Goal: Complete application form

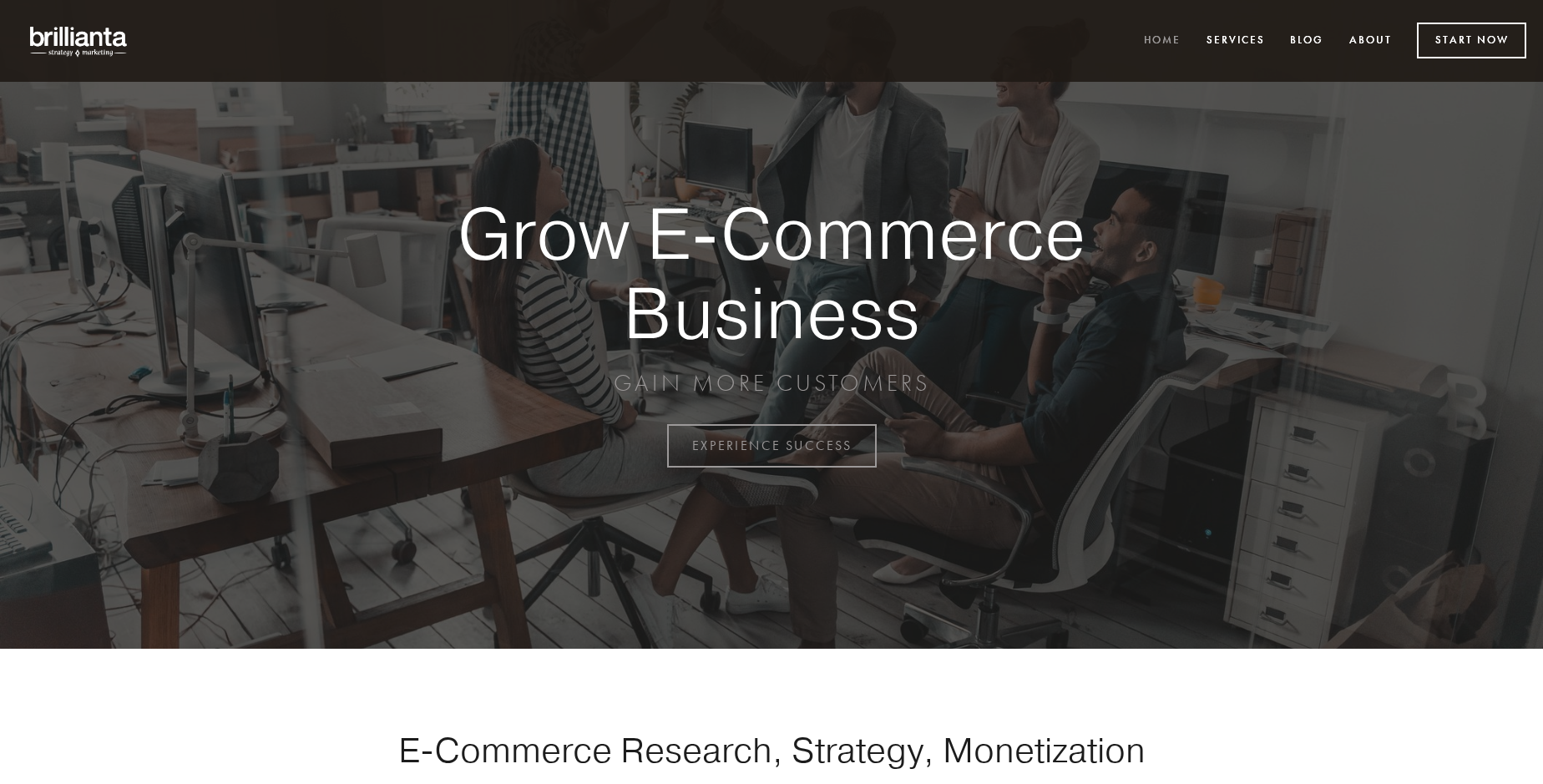
scroll to position [4376, 0]
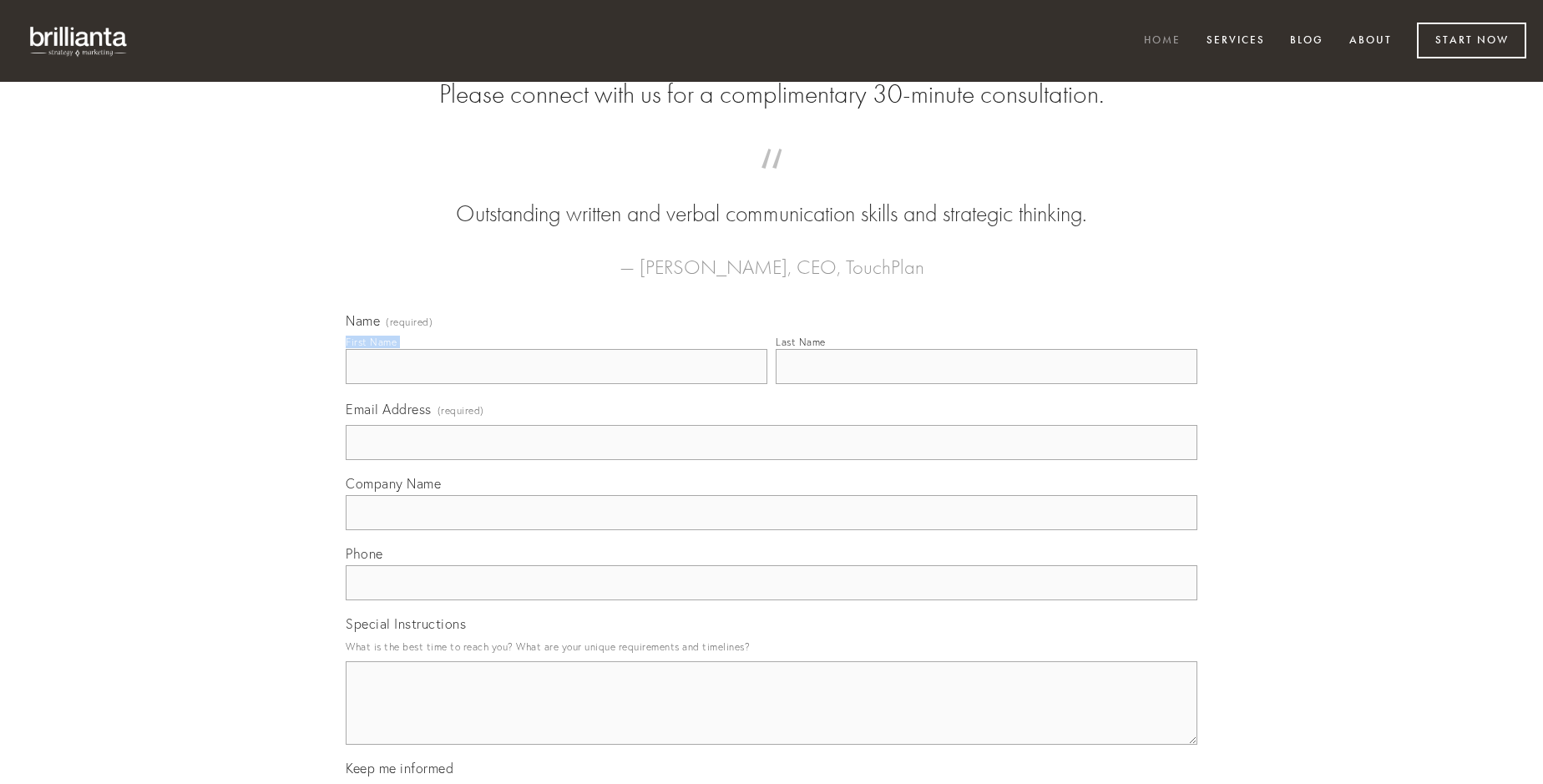
type input "[PERSON_NAME]"
click at [986, 384] on input "Last Name" at bounding box center [986, 366] width 422 height 35
type input "[PERSON_NAME]"
click at [772, 460] on input "Email Address (required)" at bounding box center [772, 442] width 852 height 35
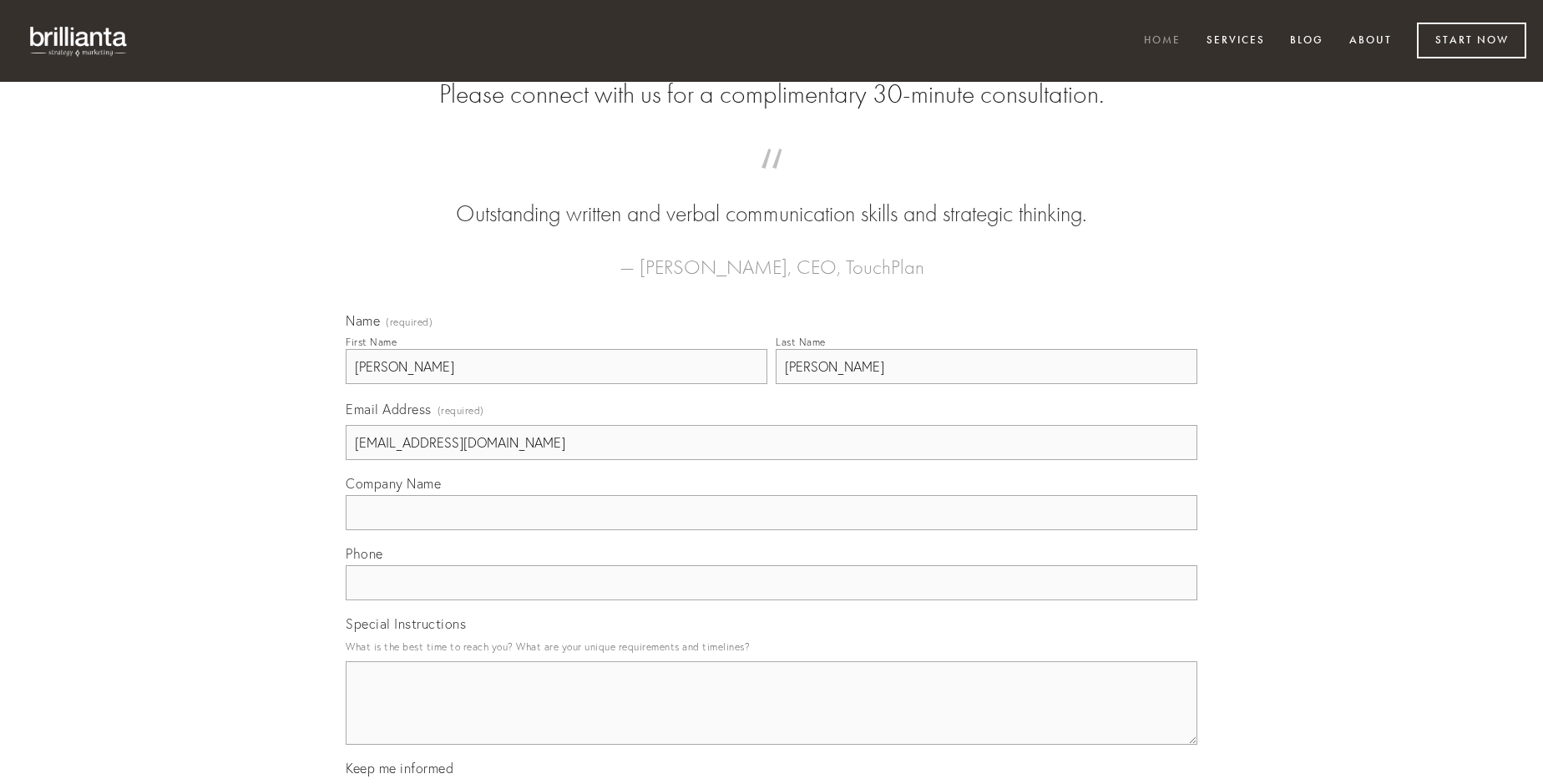
type input "[EMAIL_ADDRESS][DOMAIN_NAME]"
click at [772, 530] on input "Company Name" at bounding box center [772, 512] width 852 height 35
type input "curis"
click at [772, 600] on input "text" at bounding box center [772, 582] width 852 height 35
click at [772, 718] on textarea "Special Instructions" at bounding box center [772, 703] width 852 height 83
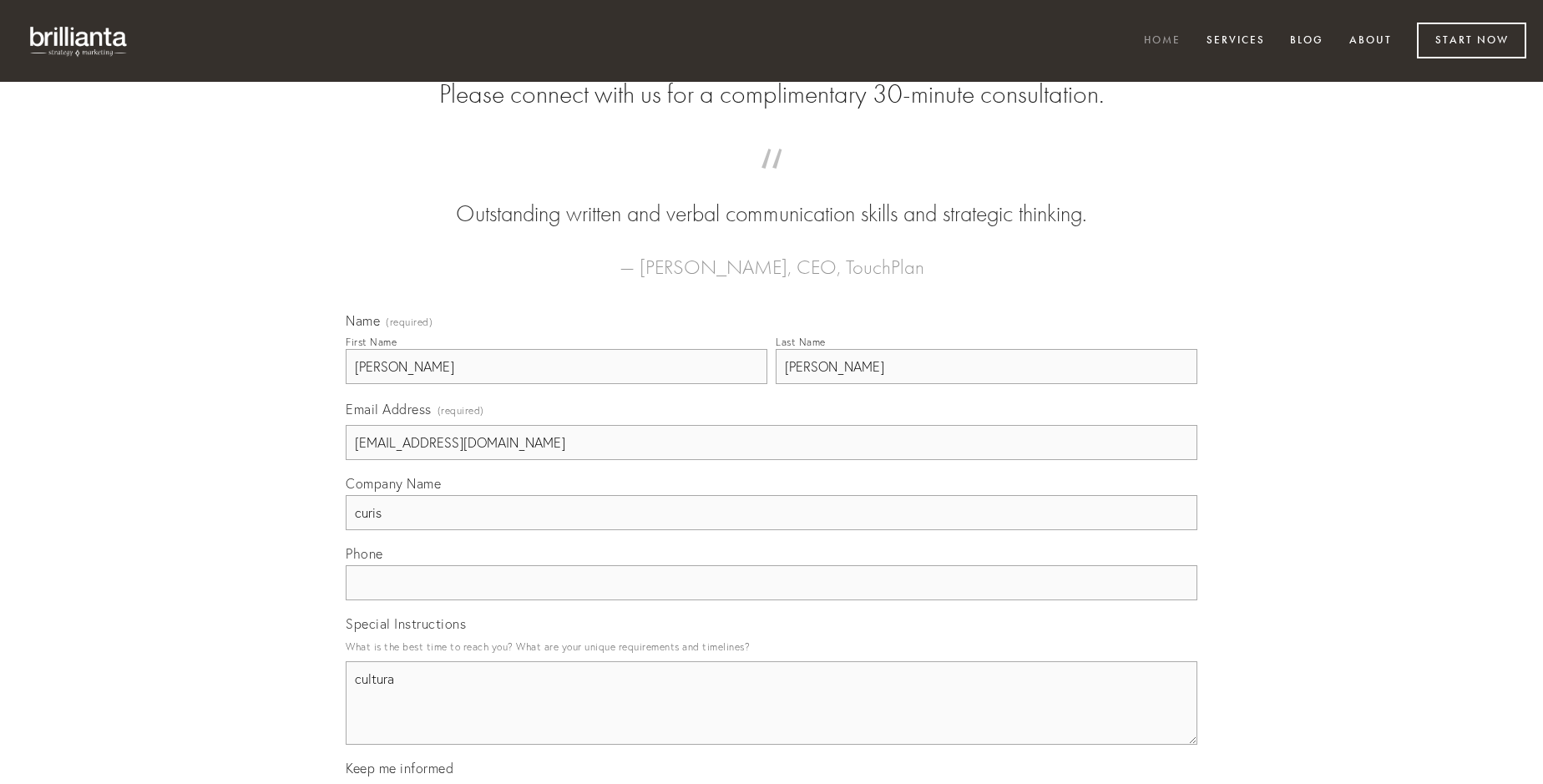
type textarea "cultura"
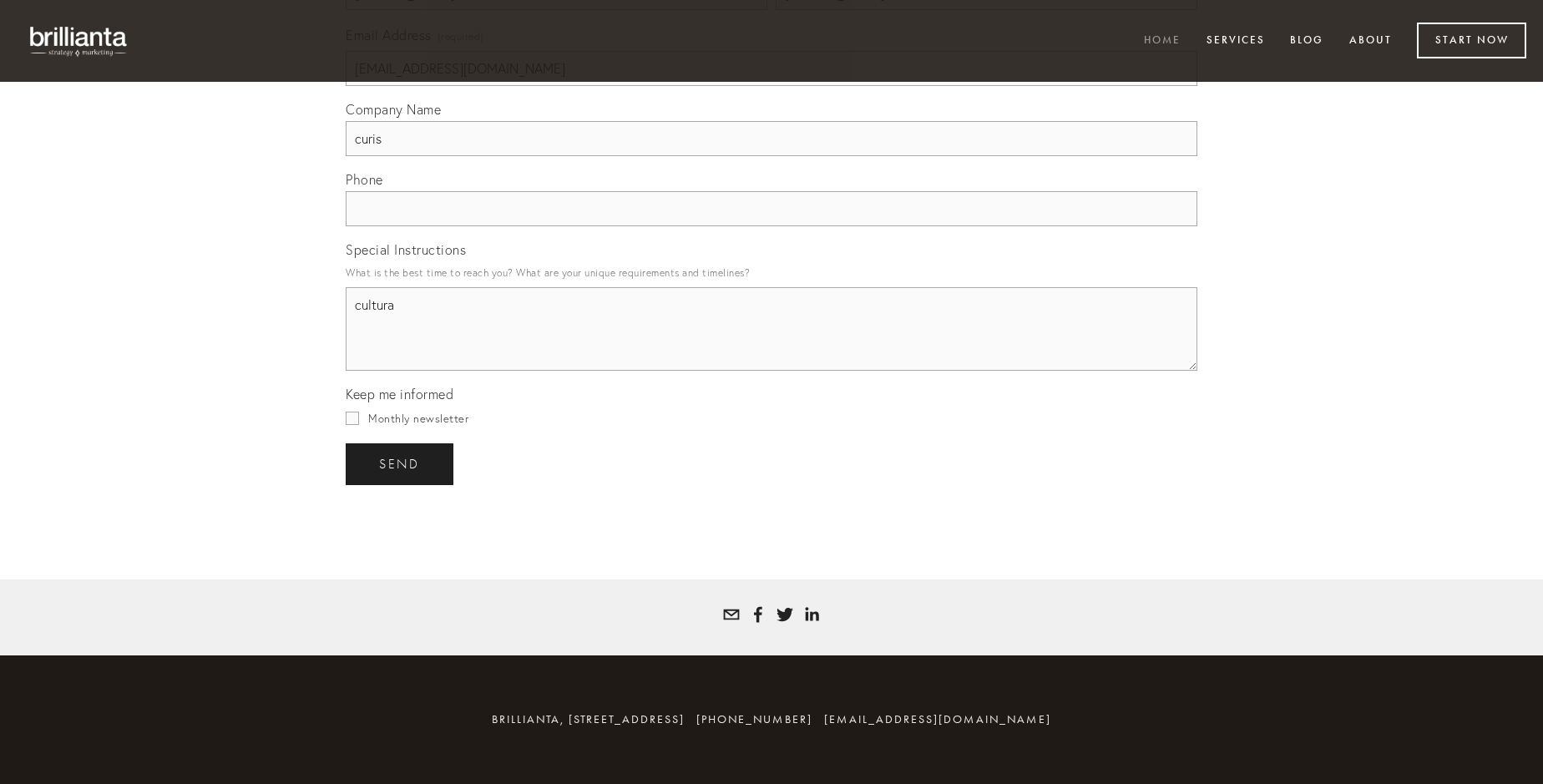
click at [401, 463] on span "send" at bounding box center [399, 464] width 41 height 15
